Goal: Information Seeking & Learning: Learn about a topic

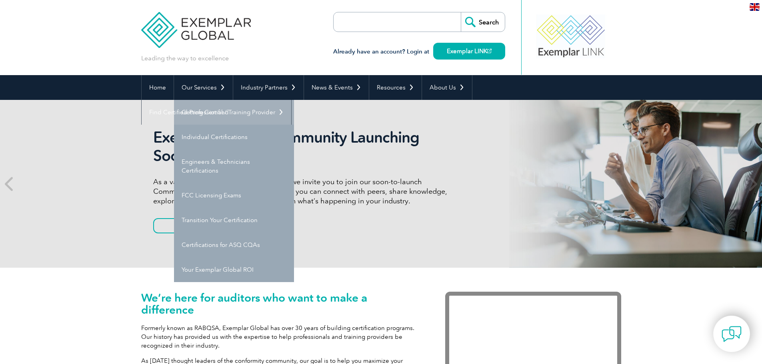
click at [207, 109] on link "Getting Certified" at bounding box center [234, 112] width 120 height 25
